Goal: Check status: Check status

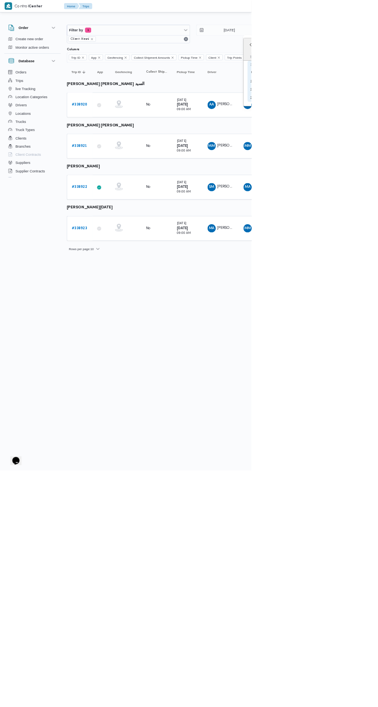
type input "[DATE]"
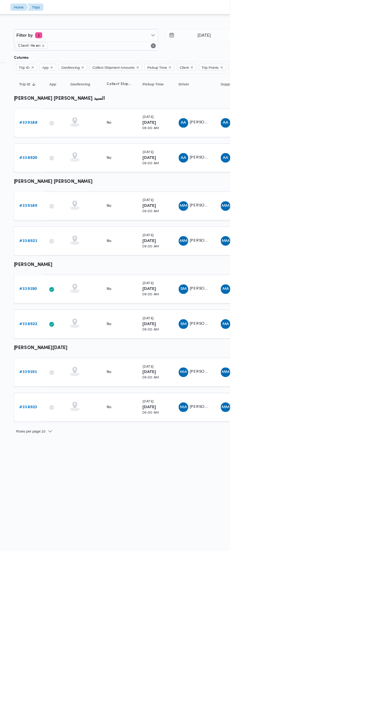
click at [149, 368] on icon at bounding box center [149, 371] width 6 height 6
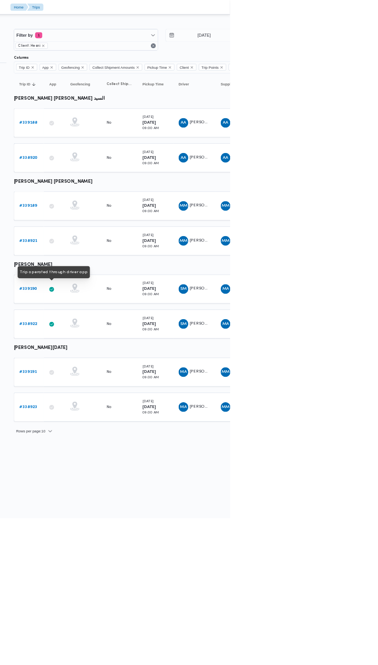
click at [127, 368] on b "# 339190" at bounding box center [119, 370] width 23 height 5
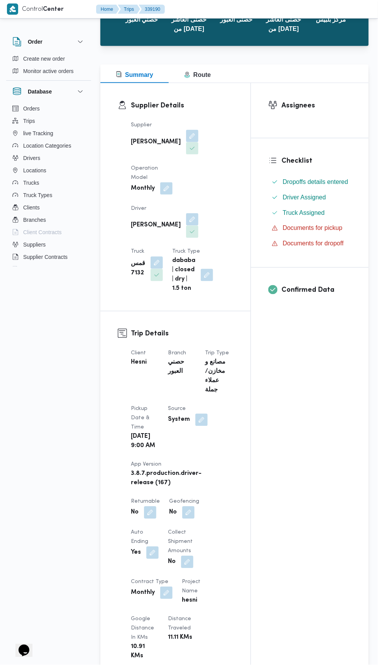
scroll to position [68, 0]
click at [221, 358] on b "مصانع و مخازن/عملاء جملة" at bounding box center [219, 376] width 26 height 37
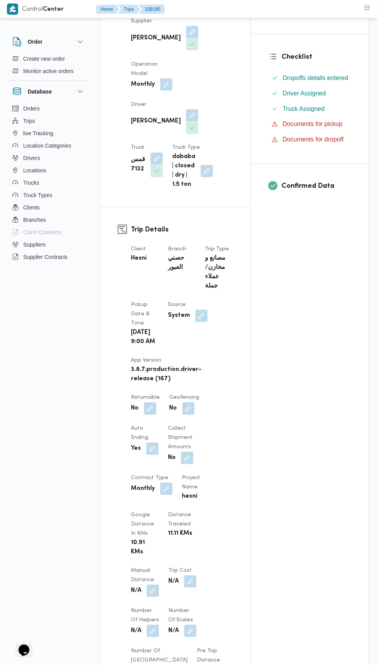
scroll to position [0, 0]
